Goal: Find specific page/section: Find specific page/section

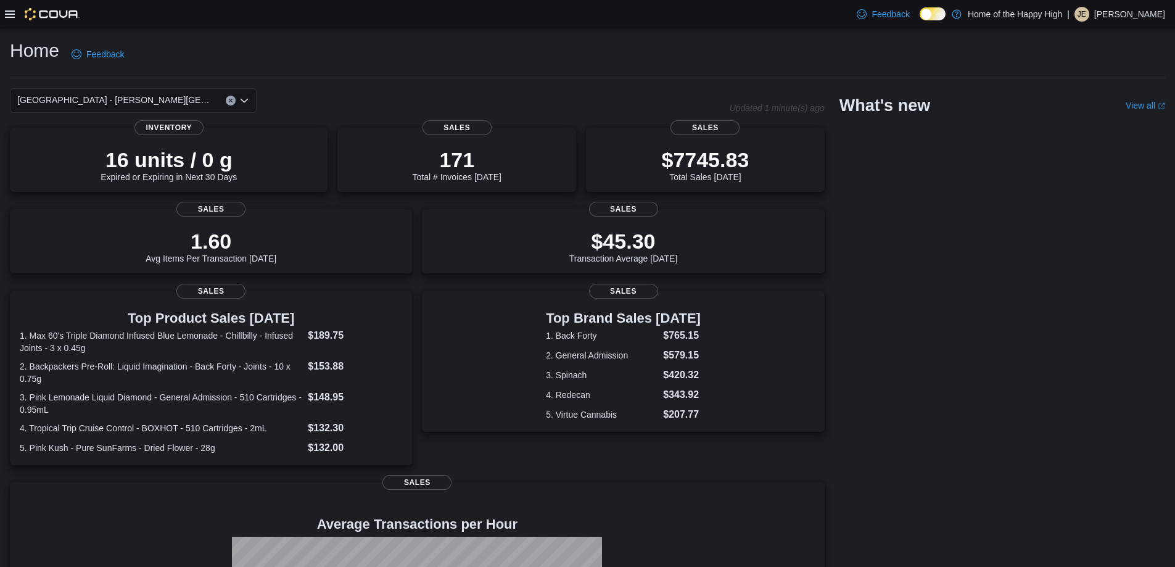
click at [7, 10] on icon at bounding box center [10, 13] width 10 height 7
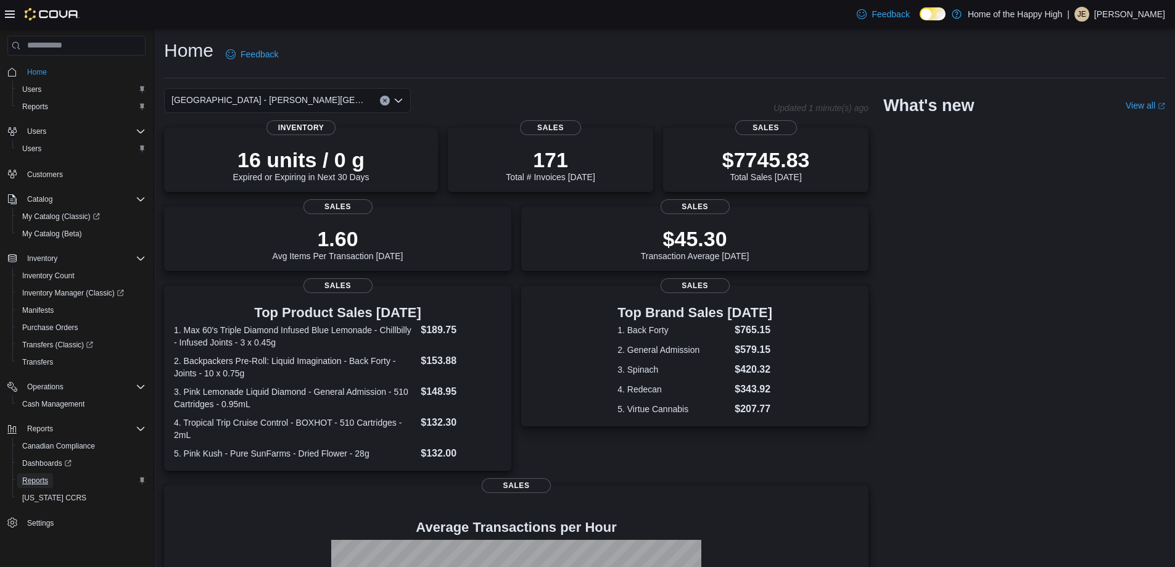
click at [45, 481] on span "Reports" at bounding box center [35, 481] width 26 height 10
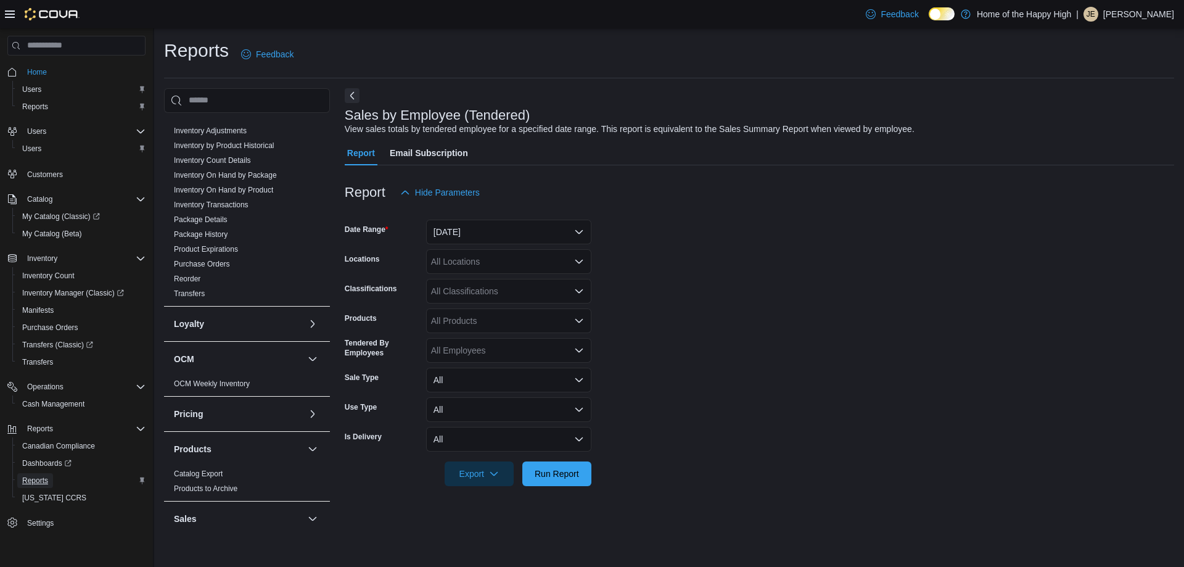
scroll to position [493, 0]
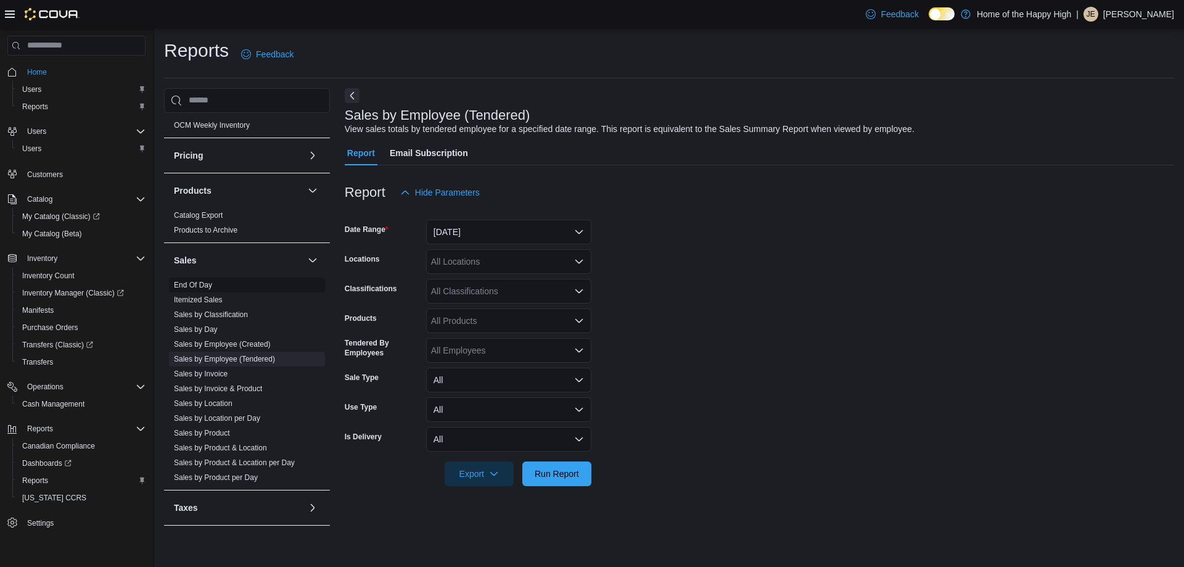
click at [184, 284] on link "End Of Day" at bounding box center [193, 285] width 38 height 9
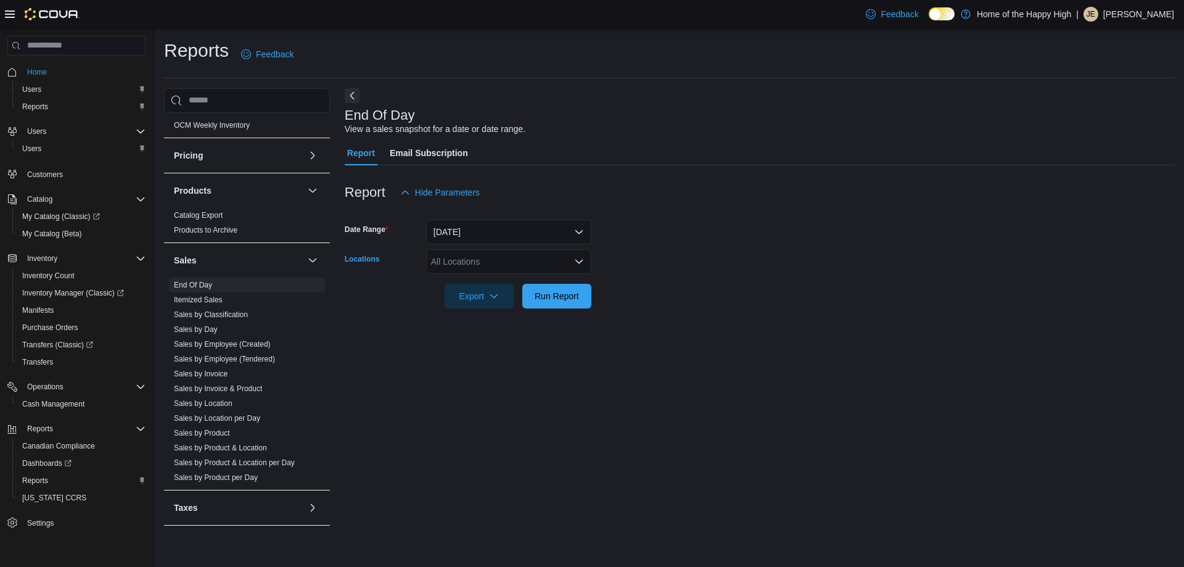
click at [507, 267] on div "All Locations" at bounding box center [508, 261] width 165 height 25
type input "****"
click at [560, 278] on span "[GEOGRAPHIC_DATA] - [PERSON_NAME][GEOGRAPHIC_DATA] - Fire & Flower" at bounding box center [636, 282] width 318 height 12
click at [643, 239] on form "Date Range Today Locations Edmonton - Jackson Heights - Fire & Flower Export Ru…" at bounding box center [760, 257] width 830 height 104
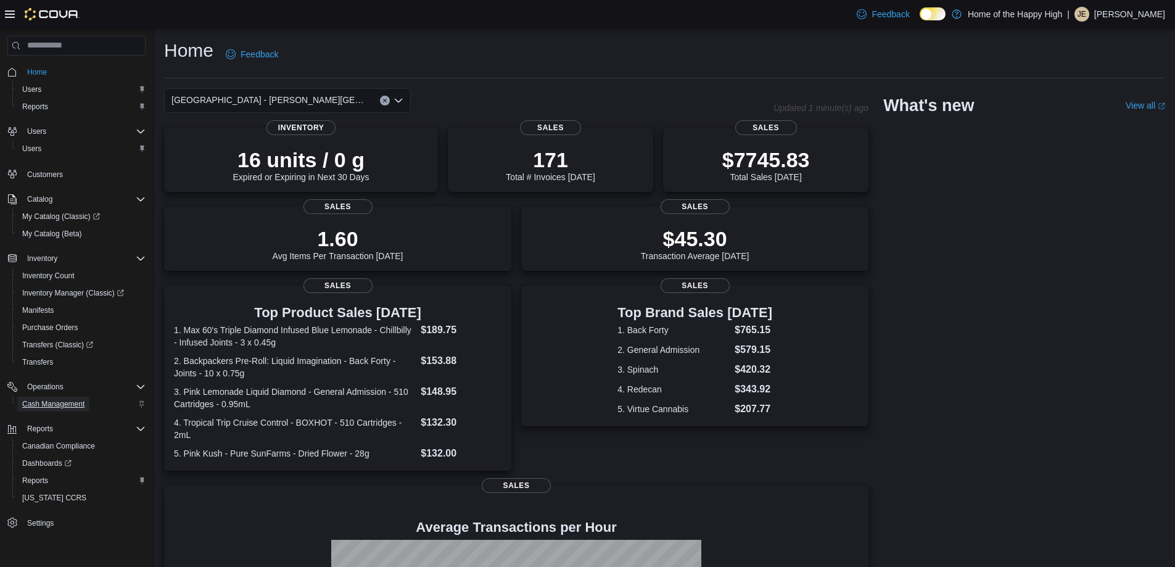
click at [75, 408] on span "Cash Management" at bounding box center [53, 404] width 62 height 10
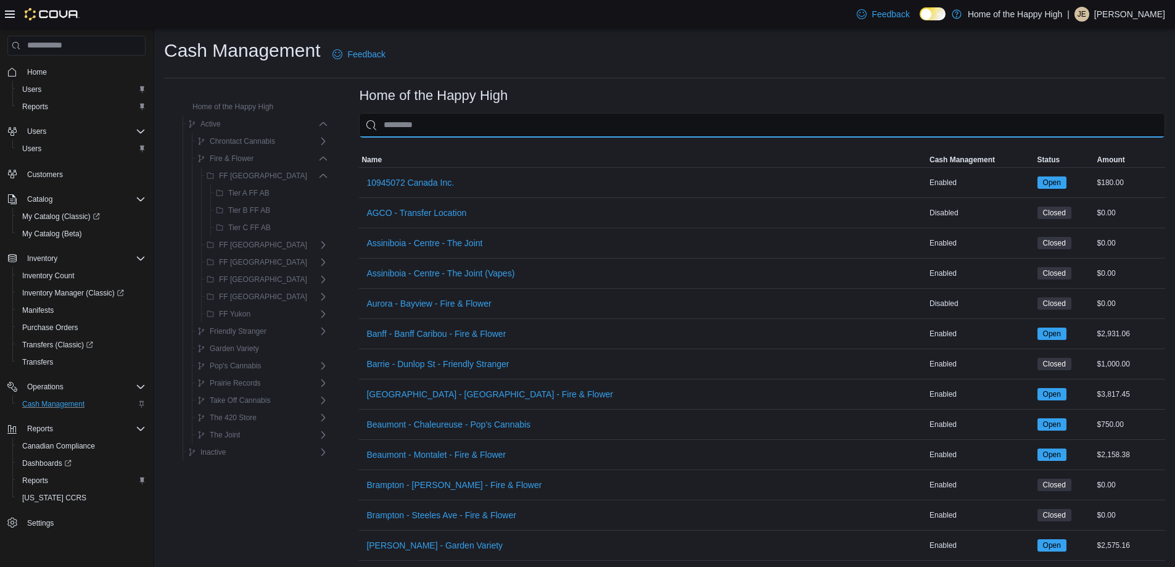
click at [609, 126] on input "This is a search bar. As you type, the results lower in the page will automatic…" at bounding box center [762, 125] width 806 height 25
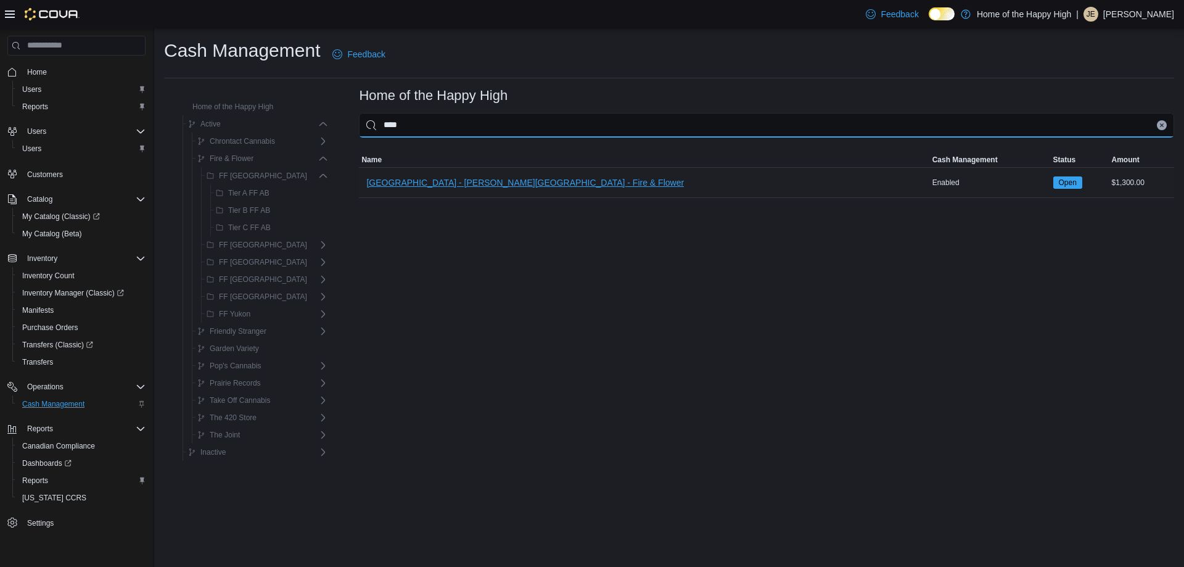
type input "****"
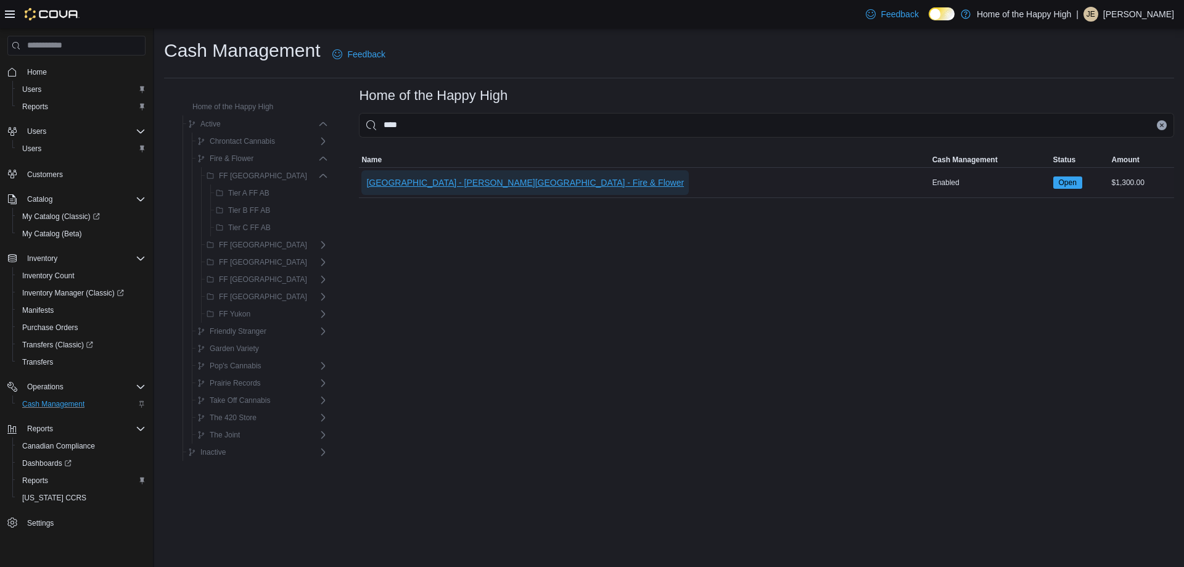
click at [438, 187] on span "[GEOGRAPHIC_DATA] - [PERSON_NAME][GEOGRAPHIC_DATA] - Fire & Flower" at bounding box center [525, 182] width 318 height 12
